Goal: Find specific page/section: Find specific page/section

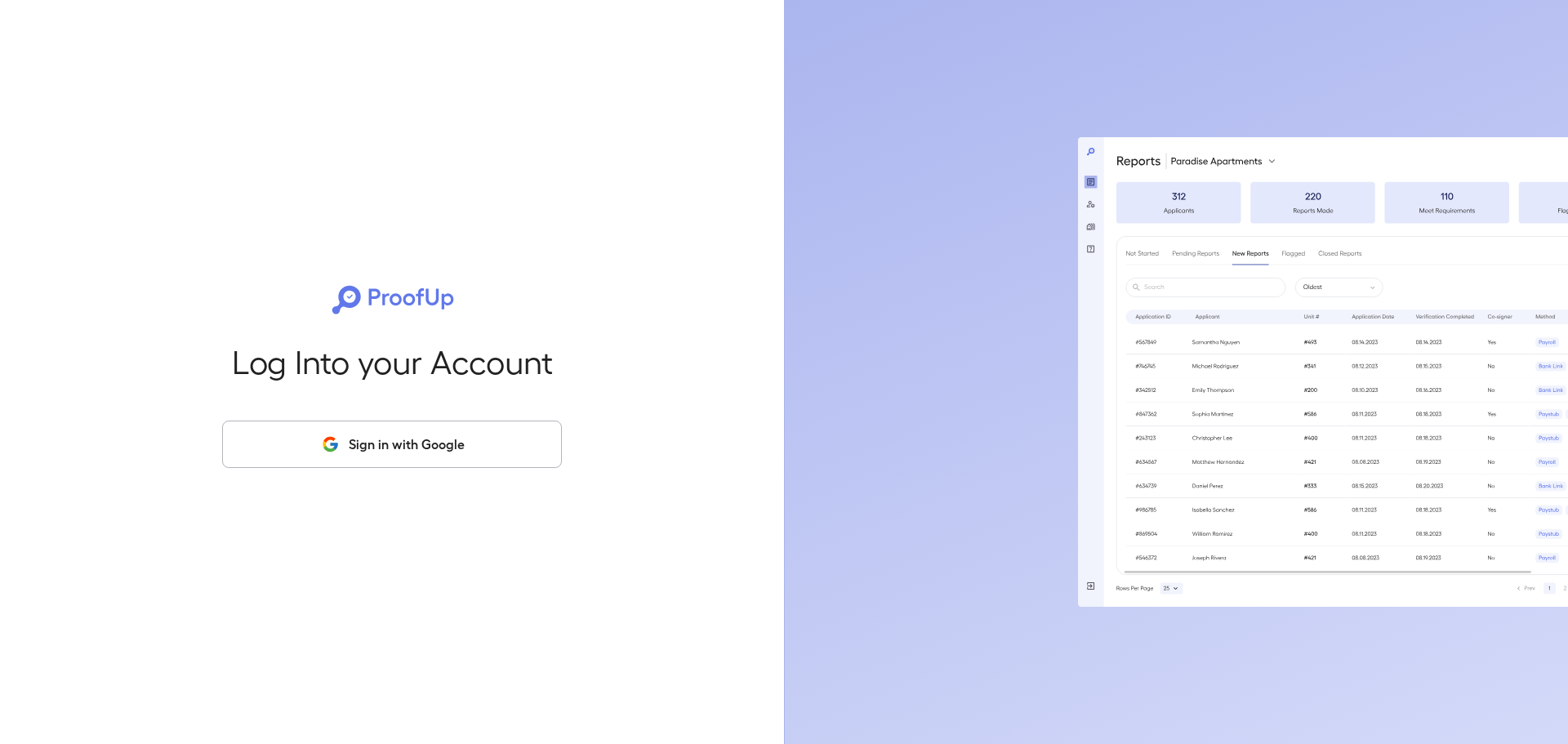
click at [309, 419] on div "Log Into your Account Sign in with Google" at bounding box center [392, 372] width 732 height 744
drag, startPoint x: 467, startPoint y: 451, endPoint x: 478, endPoint y: 440, distance: 15.6
click at [468, 446] on button "Sign in with Google" at bounding box center [392, 444] width 340 height 47
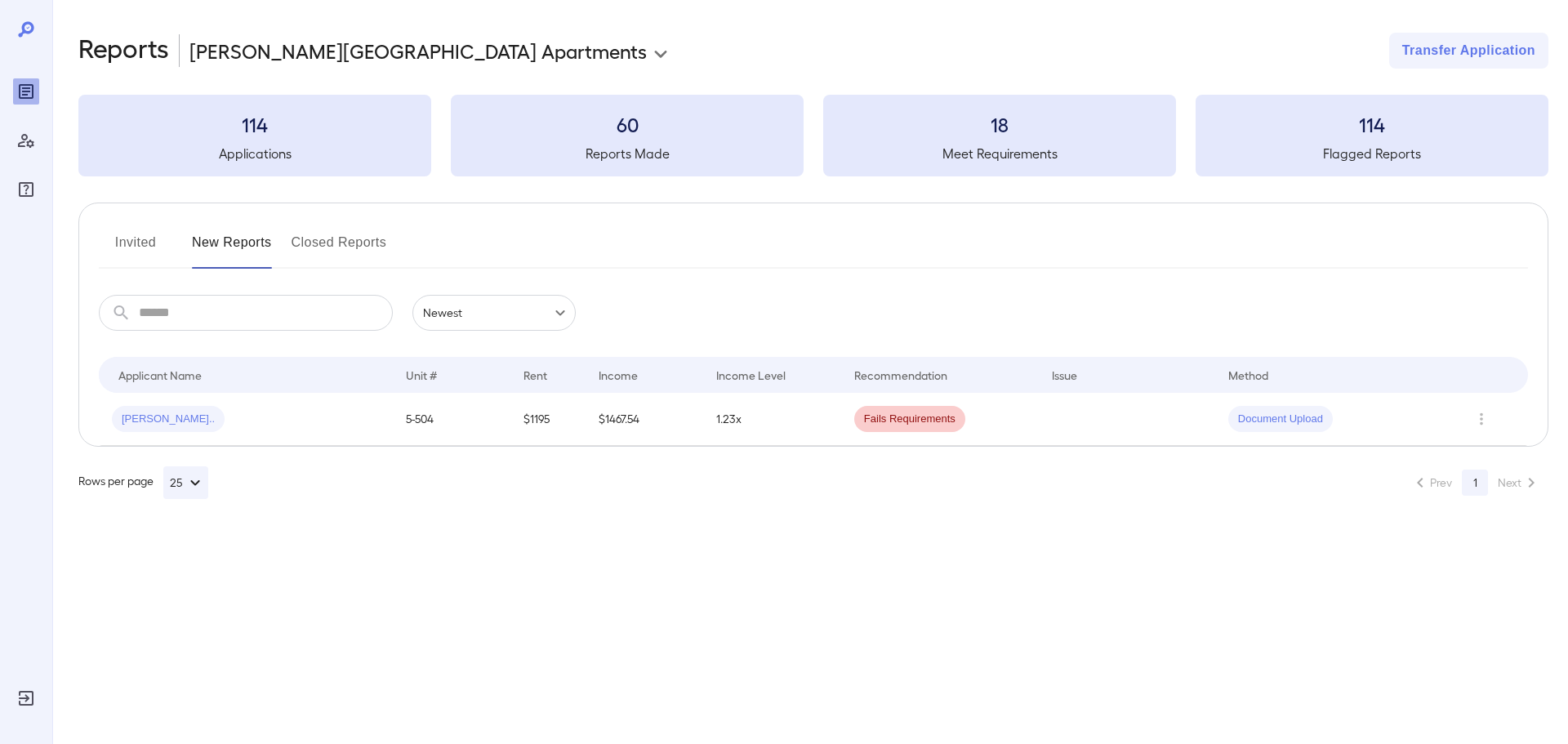
click at [316, 247] on button "Closed Reports" at bounding box center [339, 250] width 96 height 40
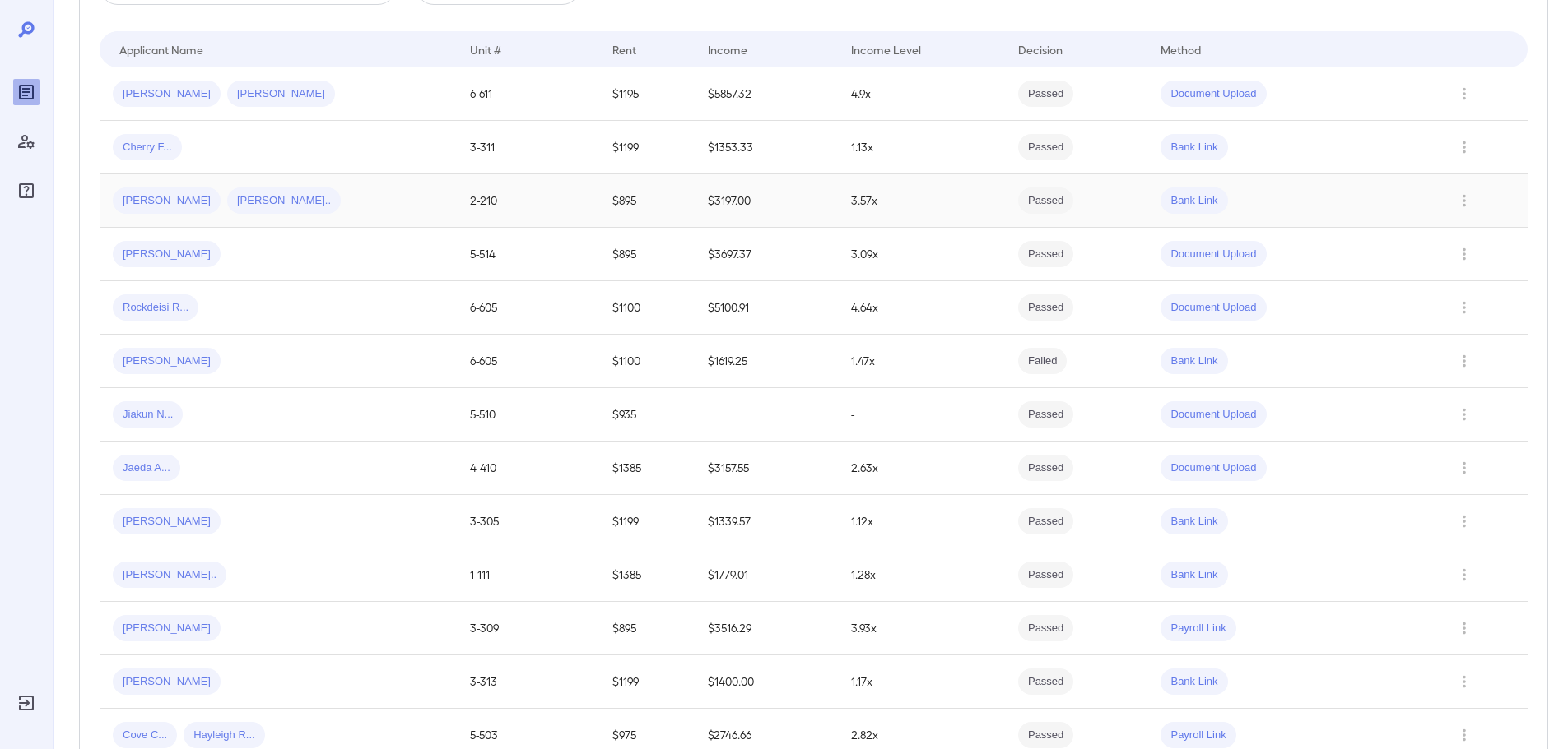
scroll to position [82, 0]
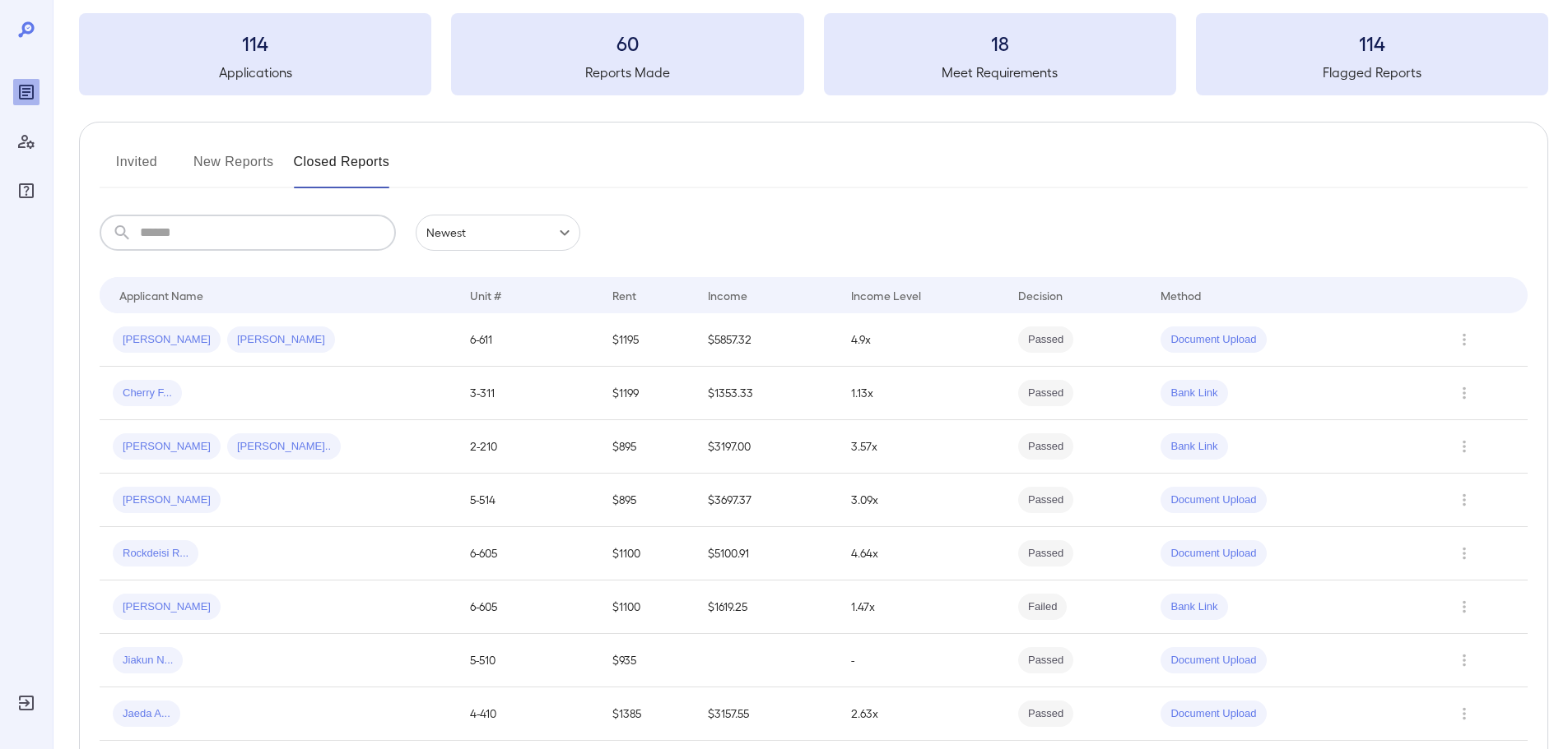
click at [212, 237] on input "text" at bounding box center [267, 233] width 256 height 36
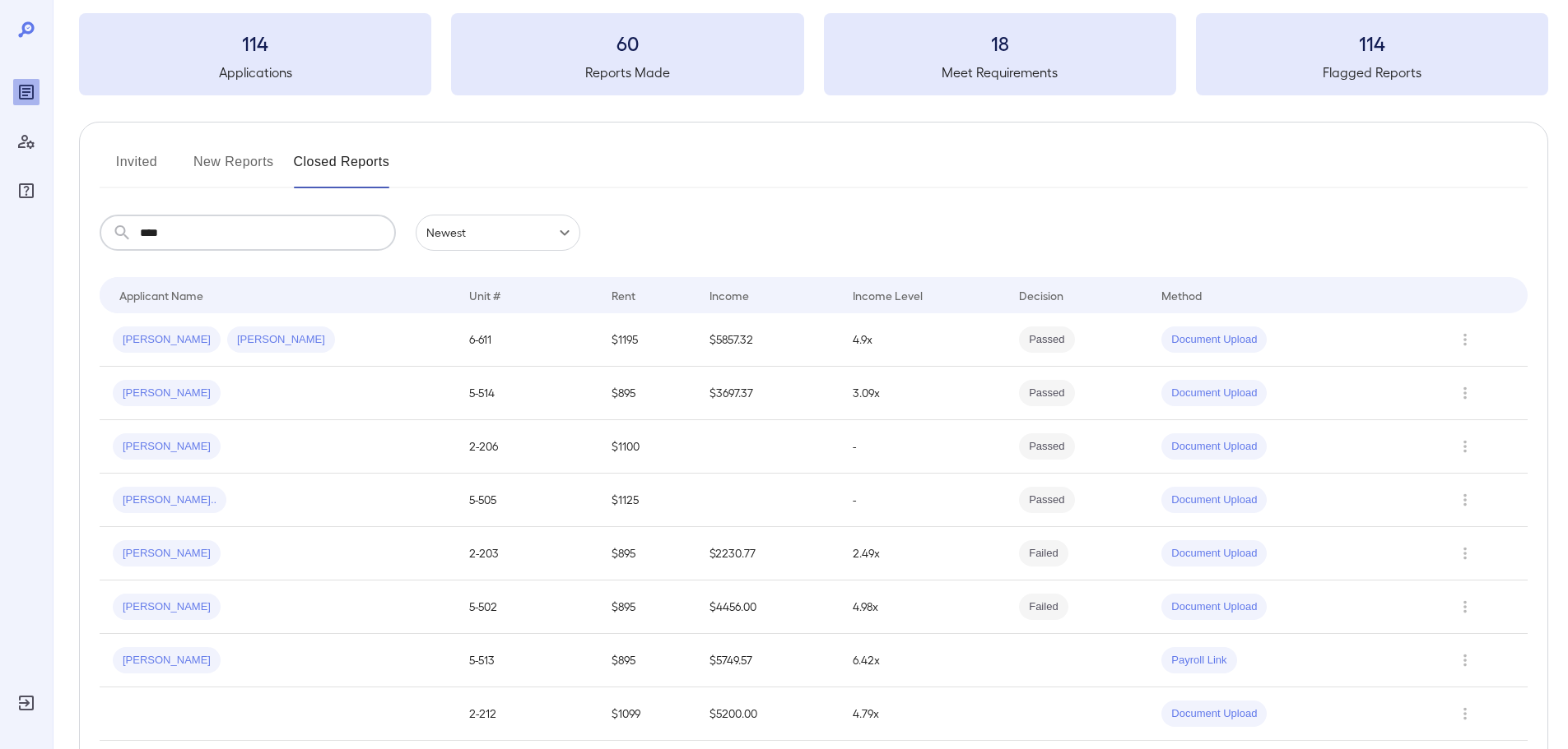
scroll to position [0, 0]
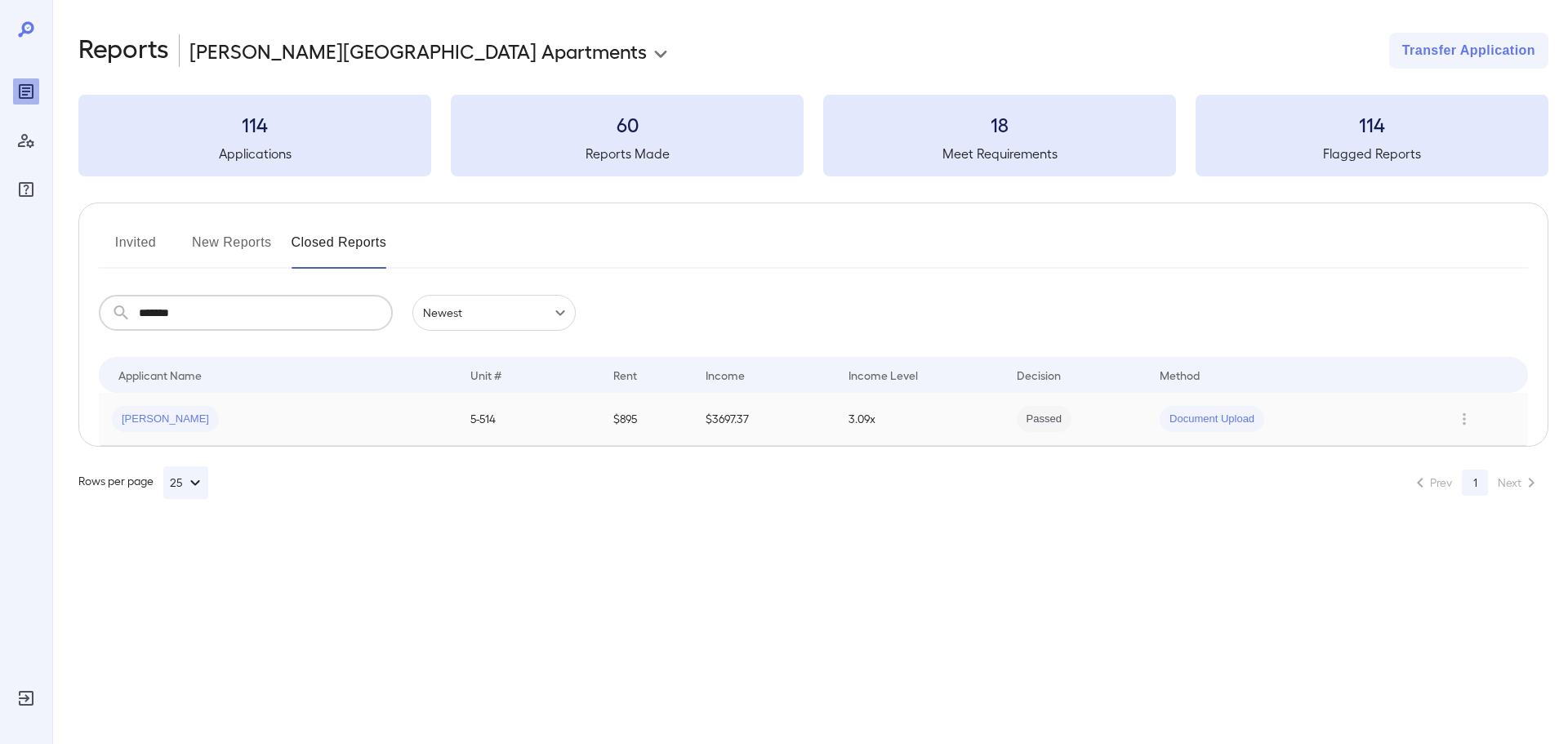
type input "*******"
click at [387, 407] on div "[PERSON_NAME]" at bounding box center [278, 419] width 332 height 26
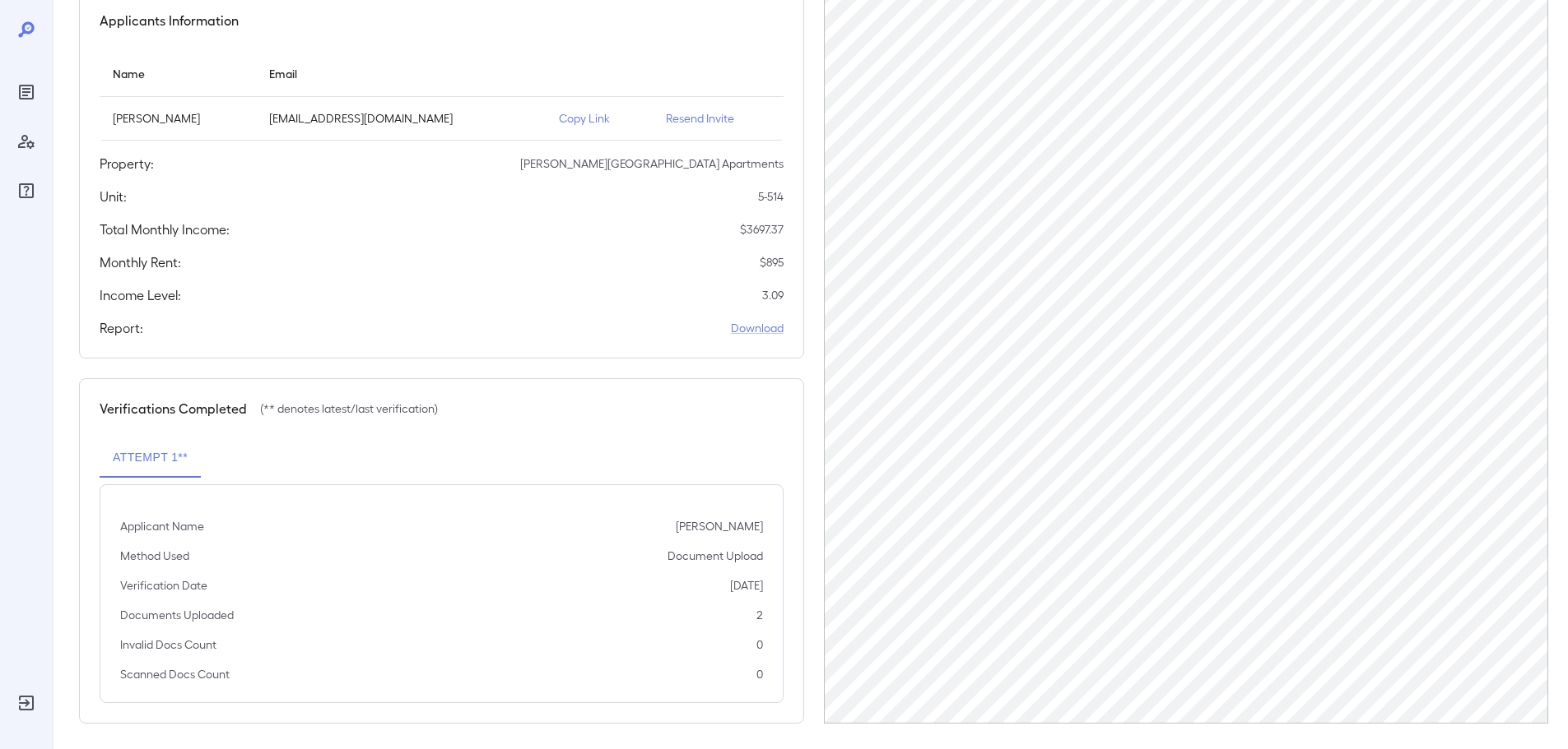
scroll to position [165, 0]
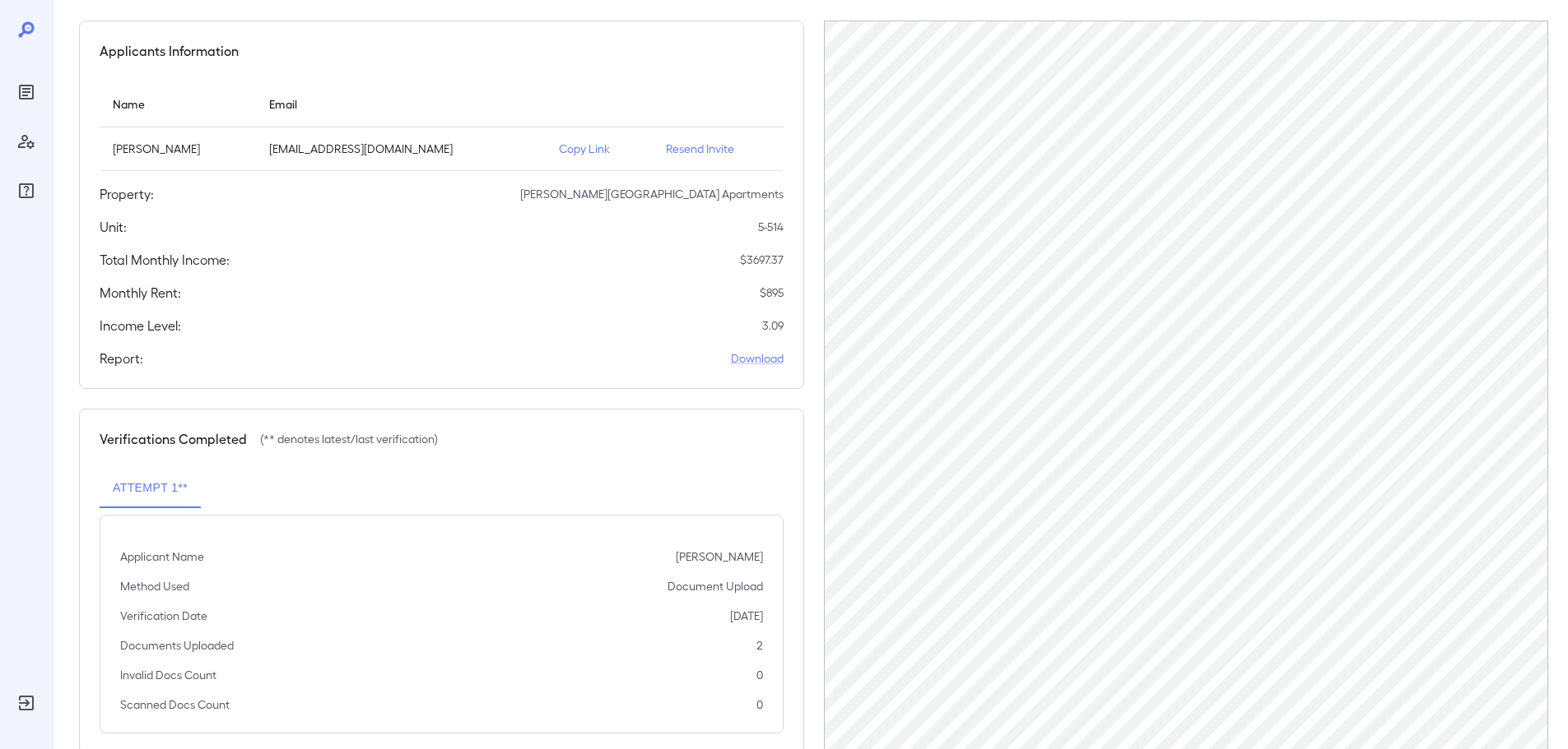
scroll to position [166, 0]
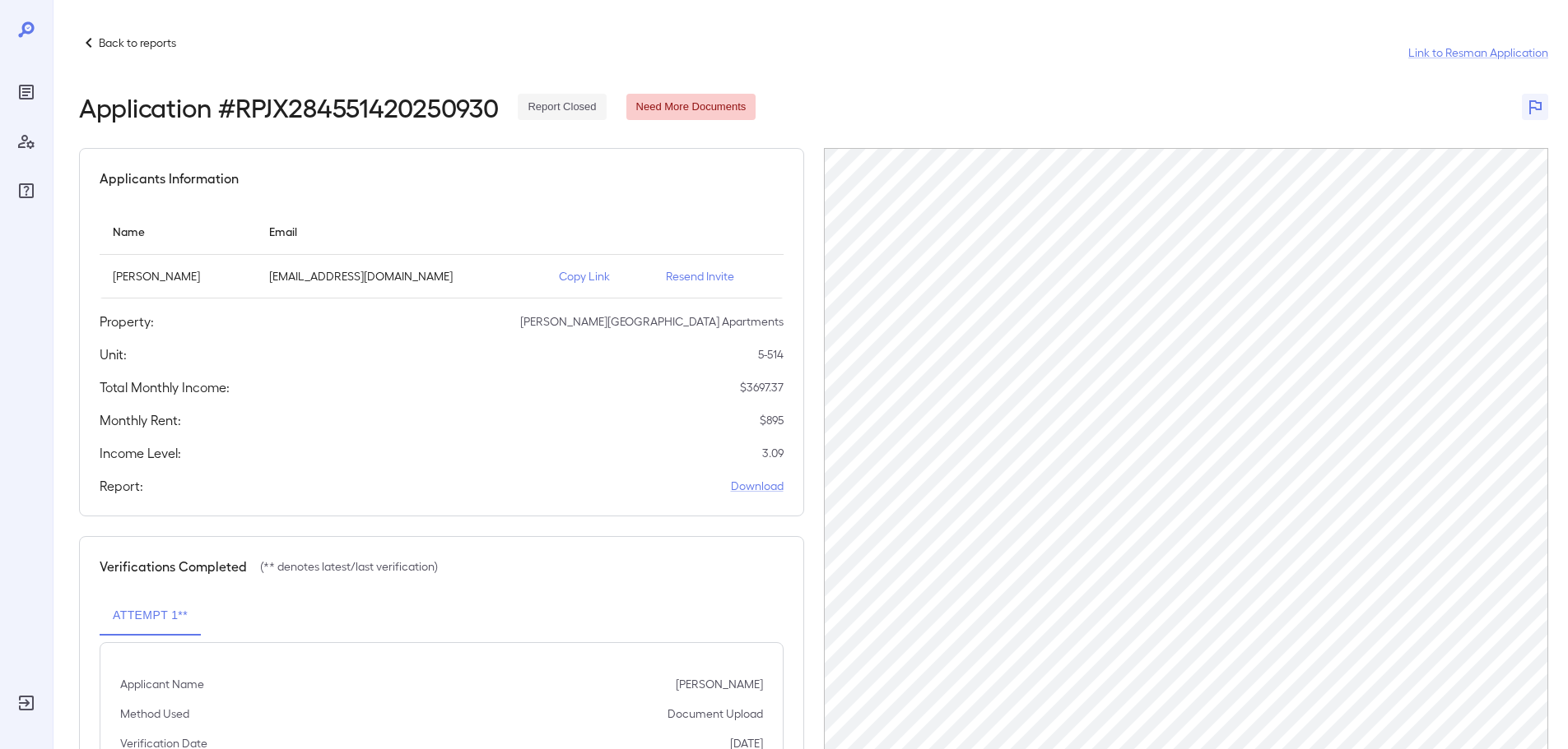
click at [141, 45] on p "Back to reports" at bounding box center [137, 42] width 77 height 16
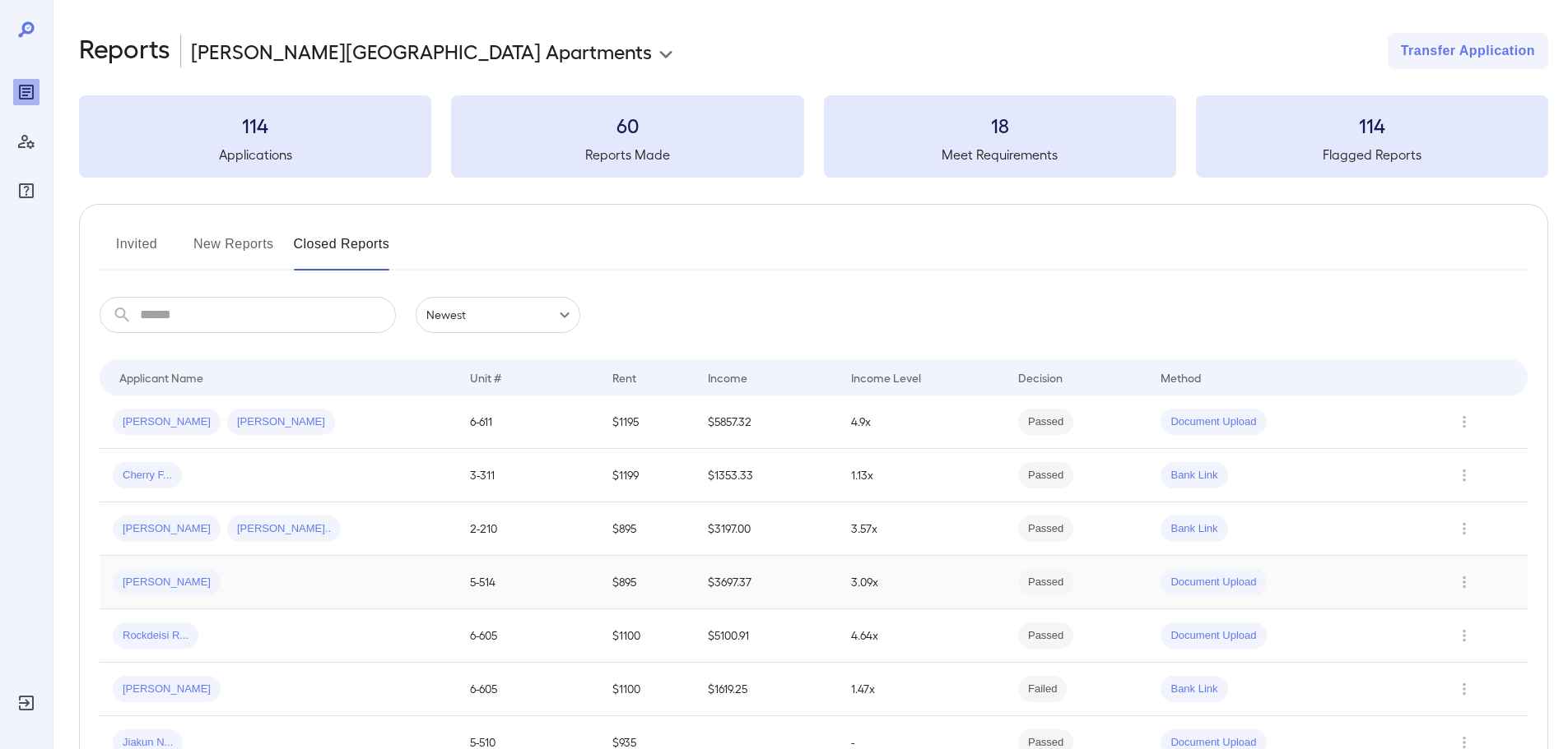
click at [167, 571] on div "[PERSON_NAME]" at bounding box center [167, 583] width 108 height 26
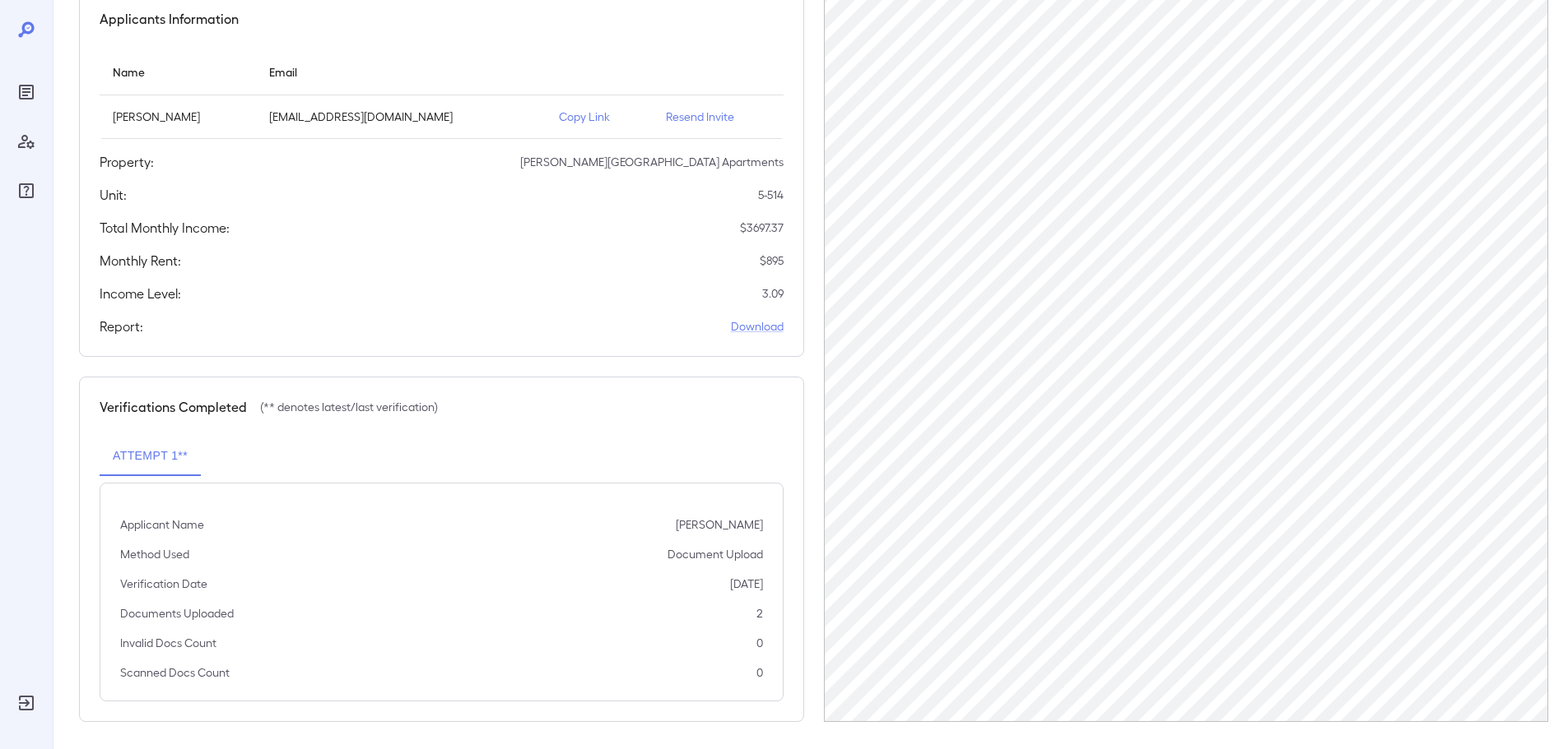
scroll to position [166, 0]
